Goal: Find specific page/section: Find specific page/section

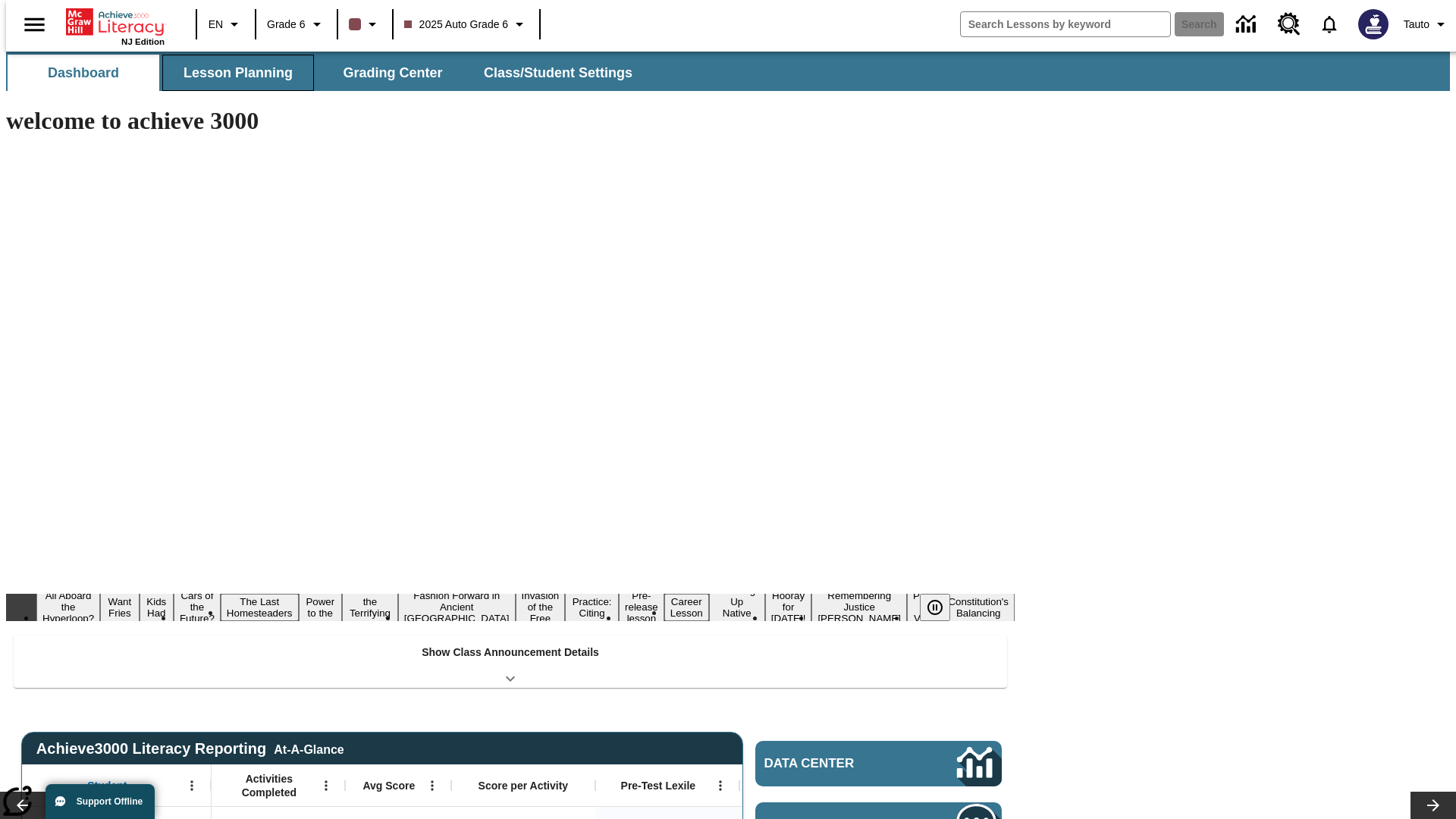
click at [232, 73] on span "Lesson Planning" at bounding box center [238, 73] width 109 height 18
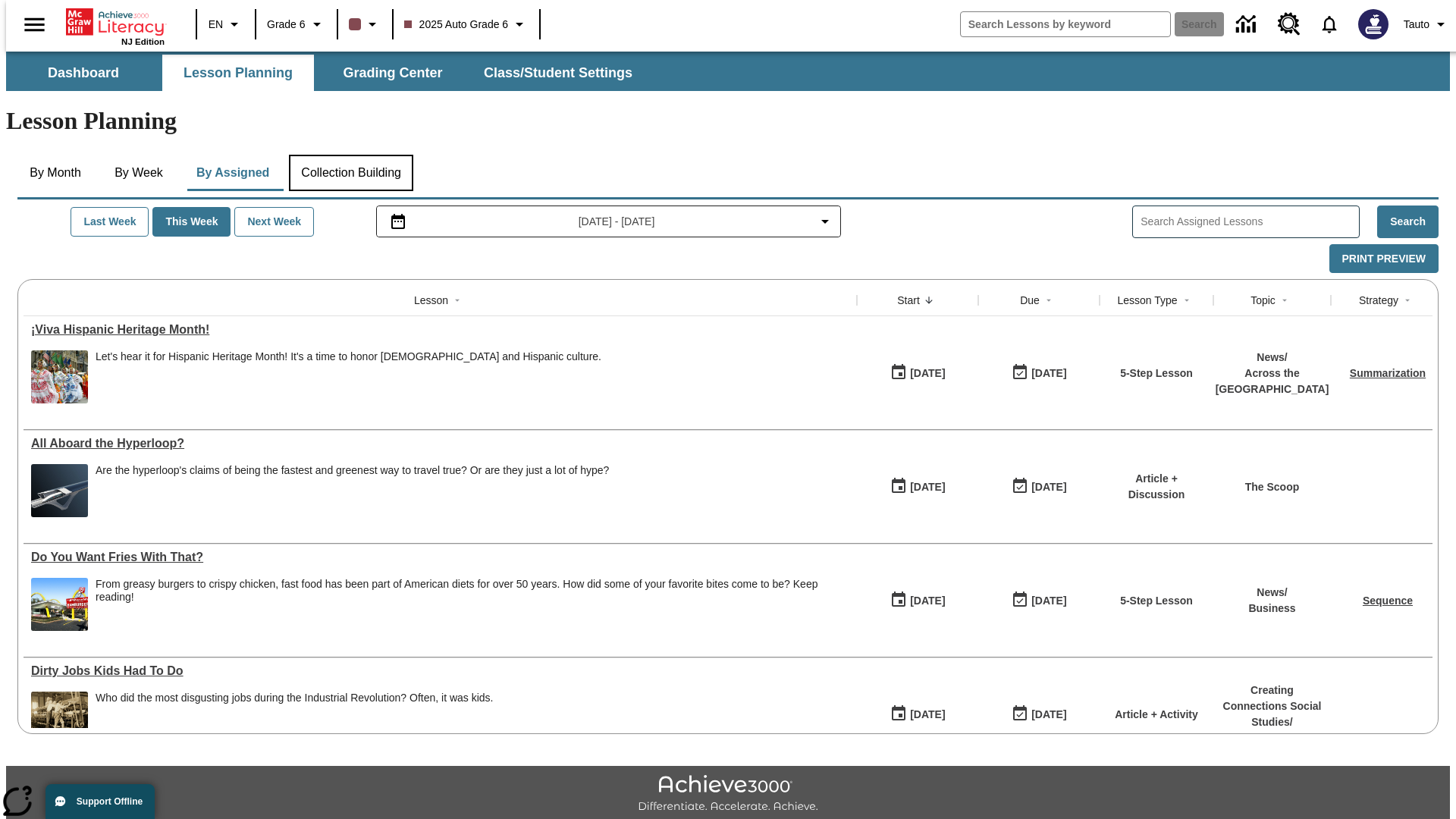
click at [350, 155] on button "Collection Building" at bounding box center [350, 173] width 124 height 36
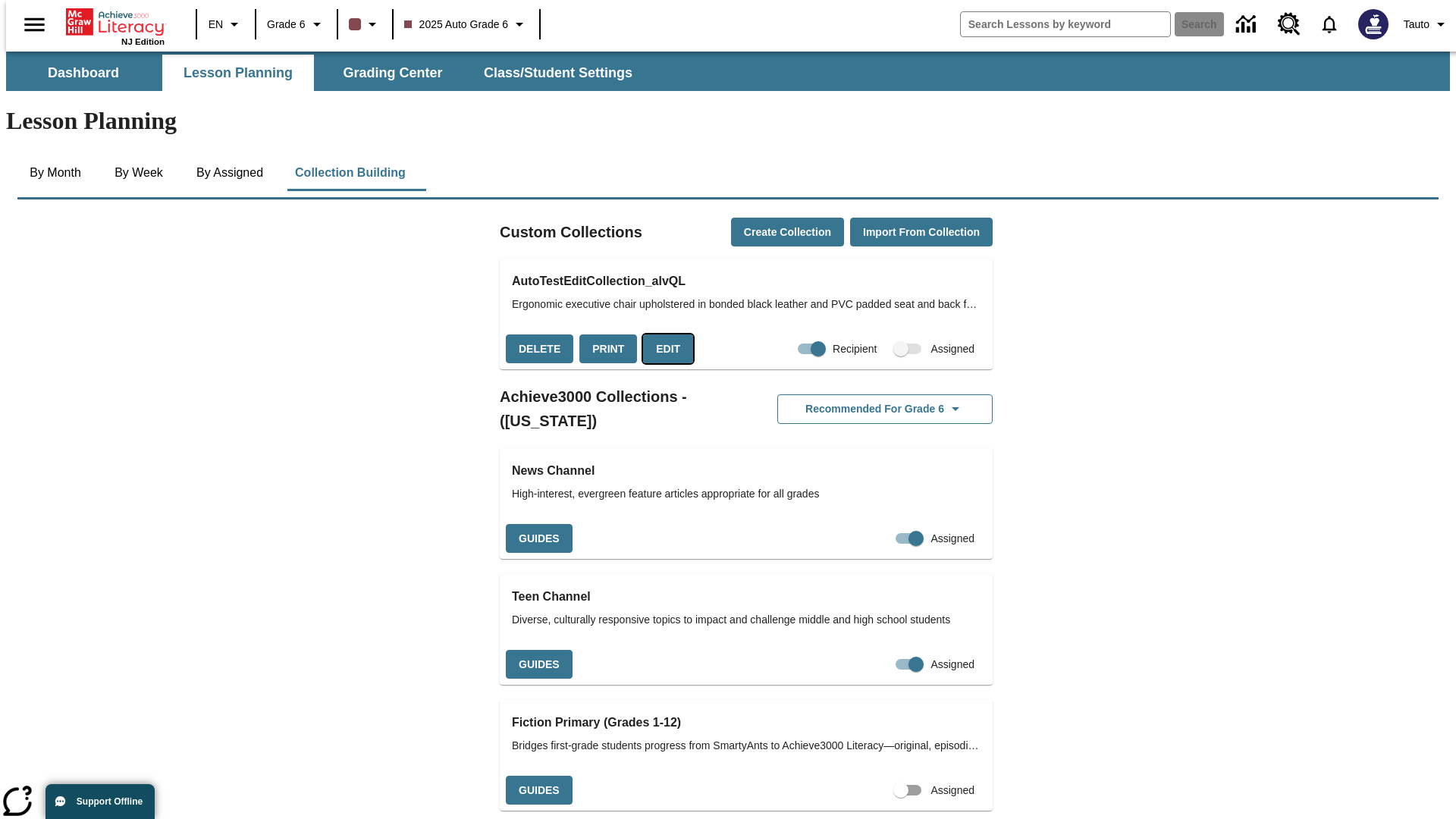
click at [663, 335] on button "Edit" at bounding box center [667, 349] width 50 height 29
